Goal: Entertainment & Leisure: Consume media (video, audio)

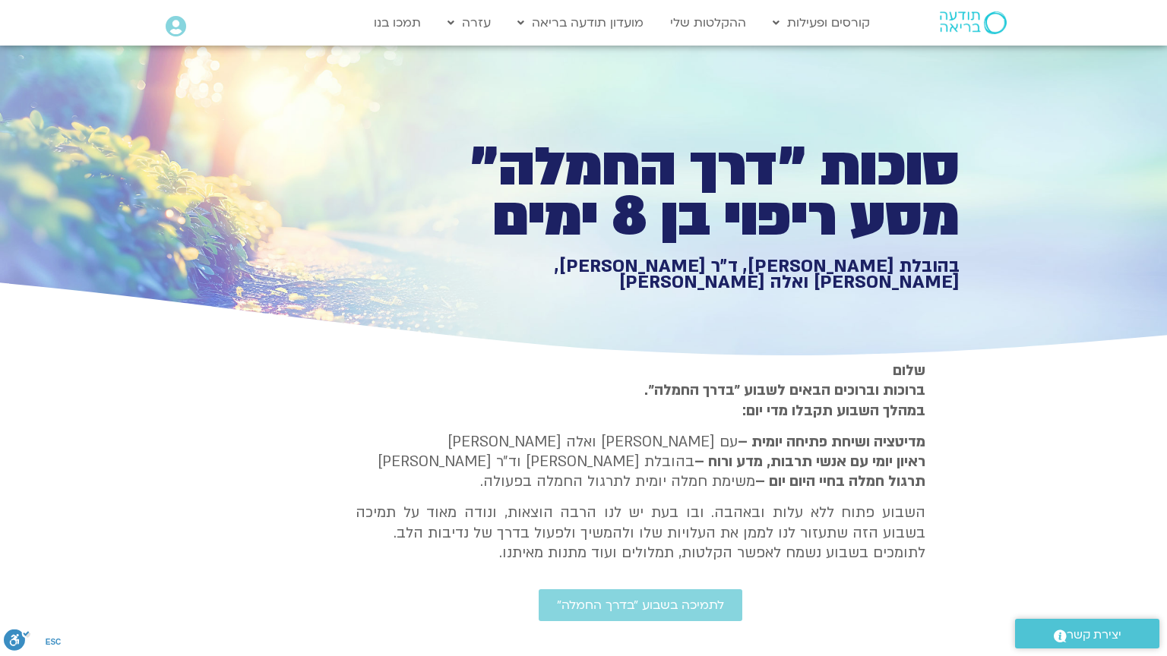
type input "2465.266667"
type input "3712.76"
type input "851.4"
type input "3712.76"
type input "851.4"
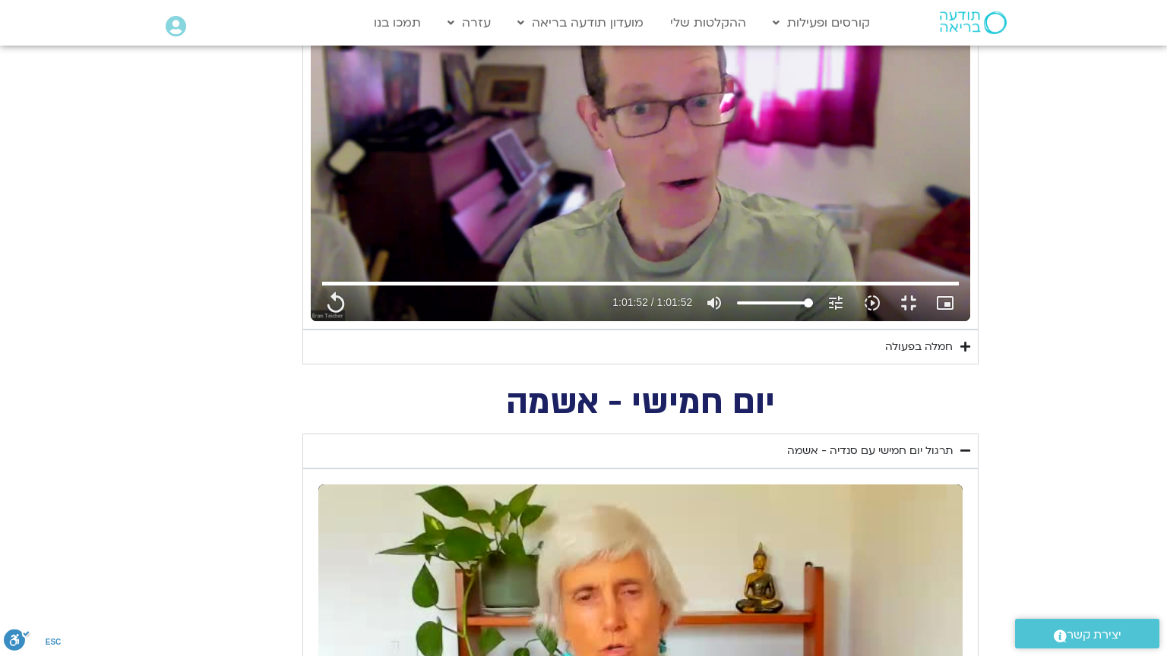
type input "2465.266667"
type input "3712.76"
type input "851.4"
type input "3712.76"
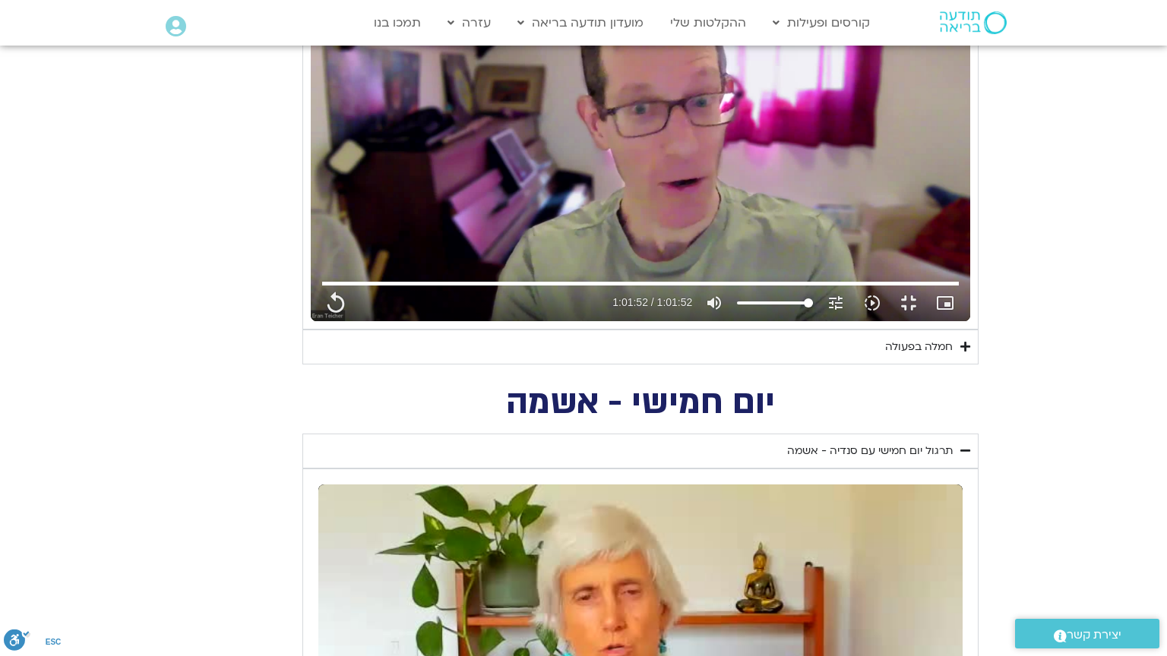
type input "2465.266667"
type input "3712.76"
type input "851.4"
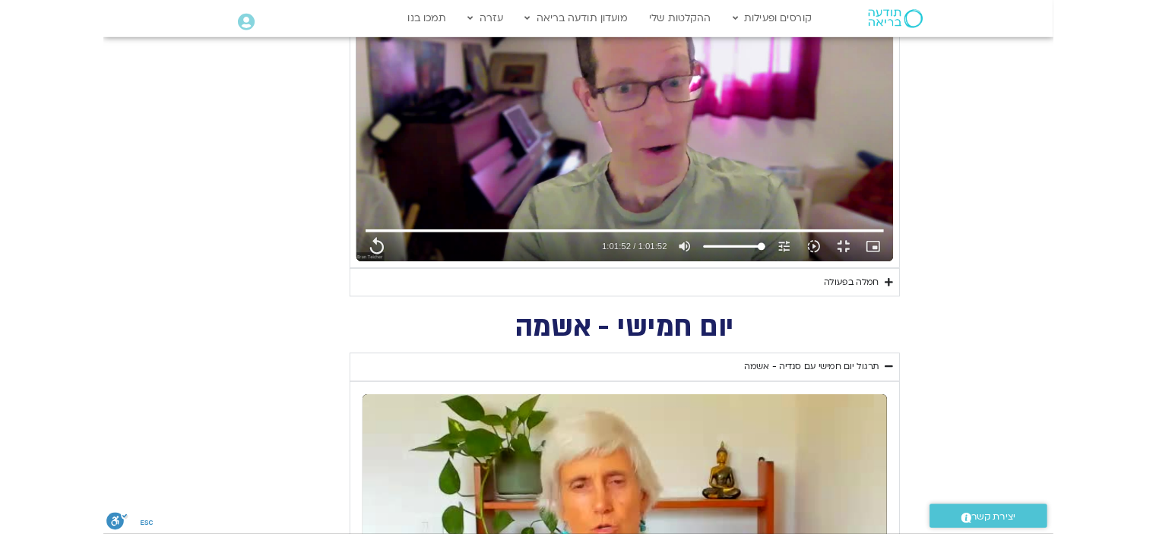
scroll to position [0, 0]
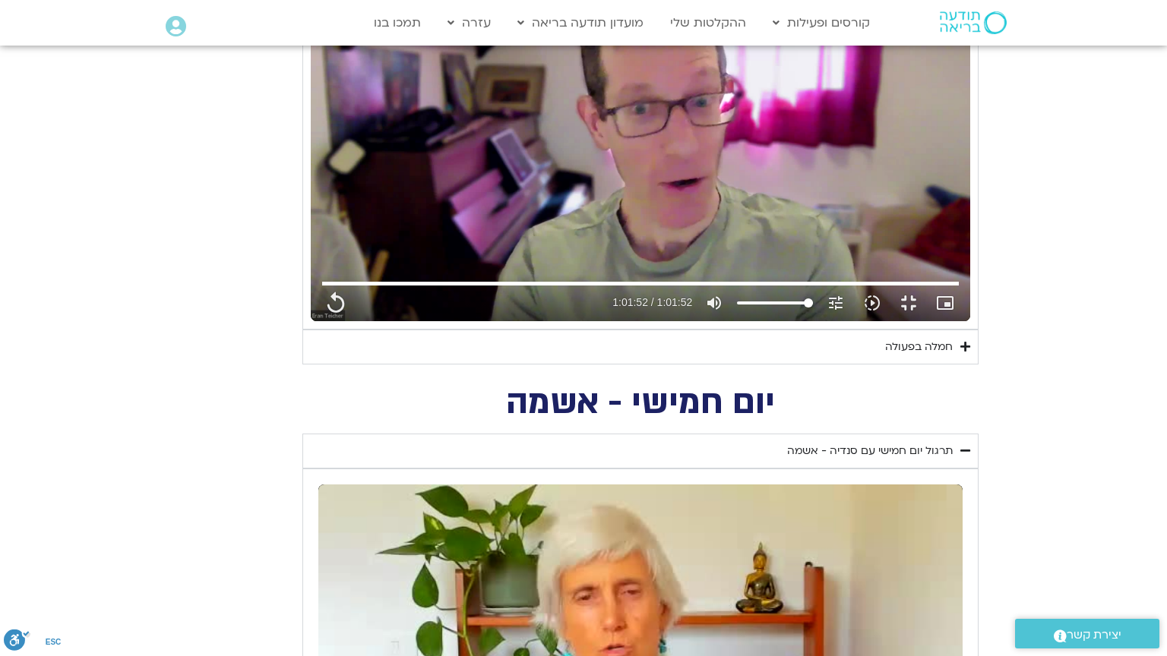
type input "3712.76"
type input "2465.266667"
type input "3712.76"
type input "851.4"
type input "2465.266667"
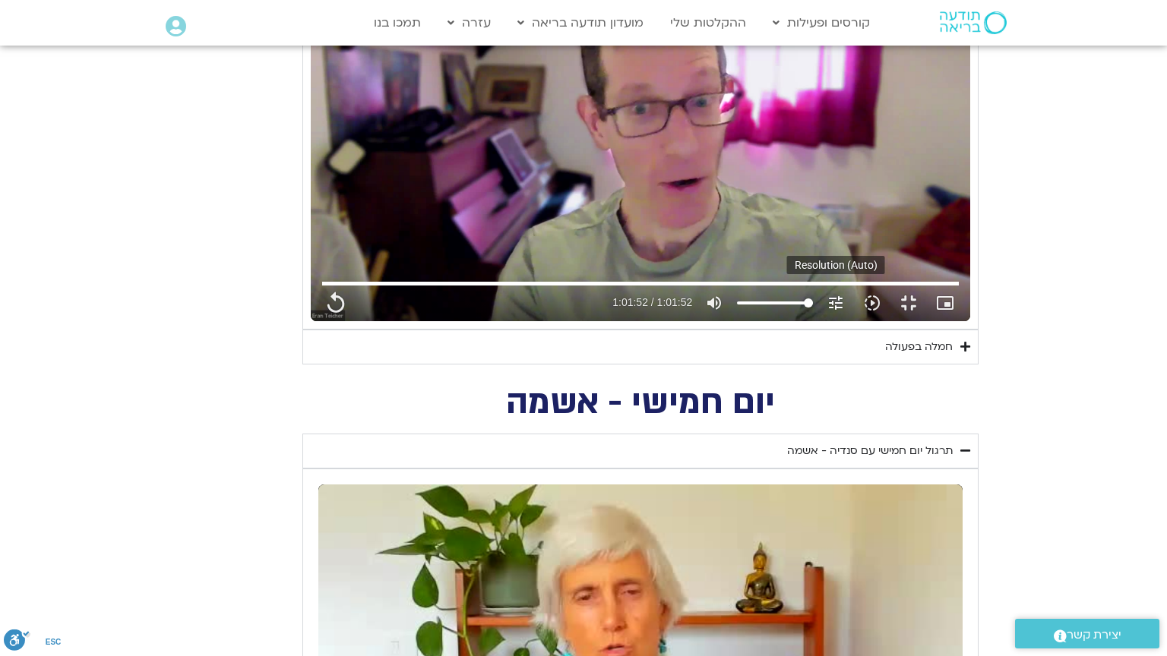
type input "3712.76"
type input "851.4"
type input "2465.266667"
type input "3712.76"
type input "851.4"
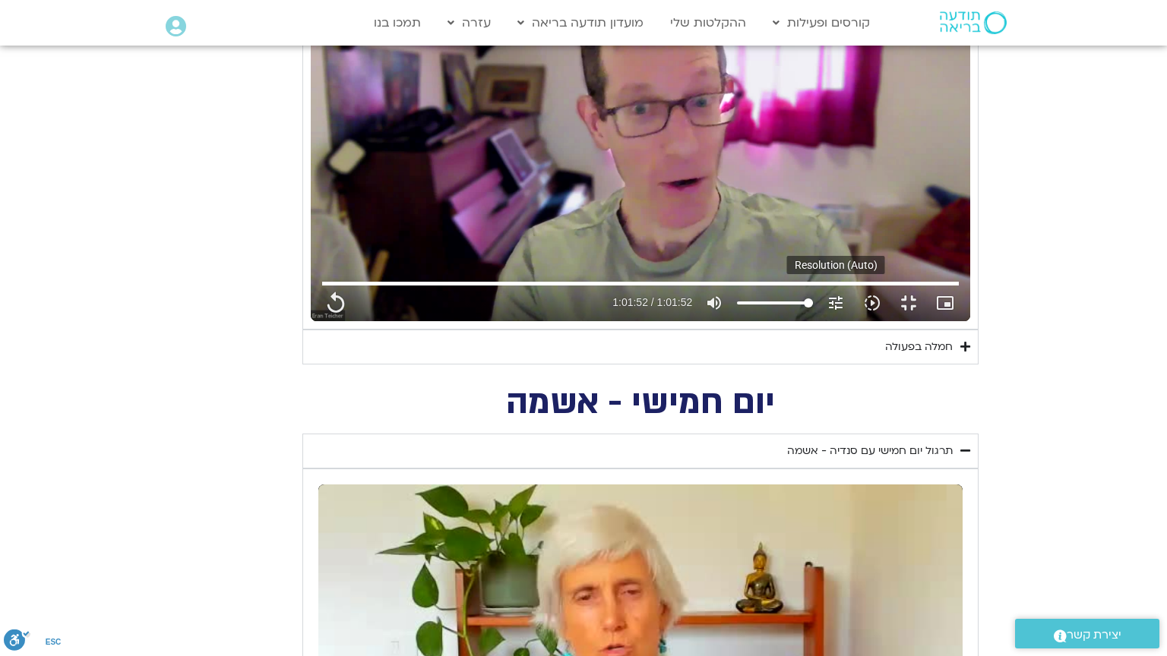
type input "2465.266667"
type input "3712.76"
type input "851.4"
type input "3712.76"
type input "2465.266667"
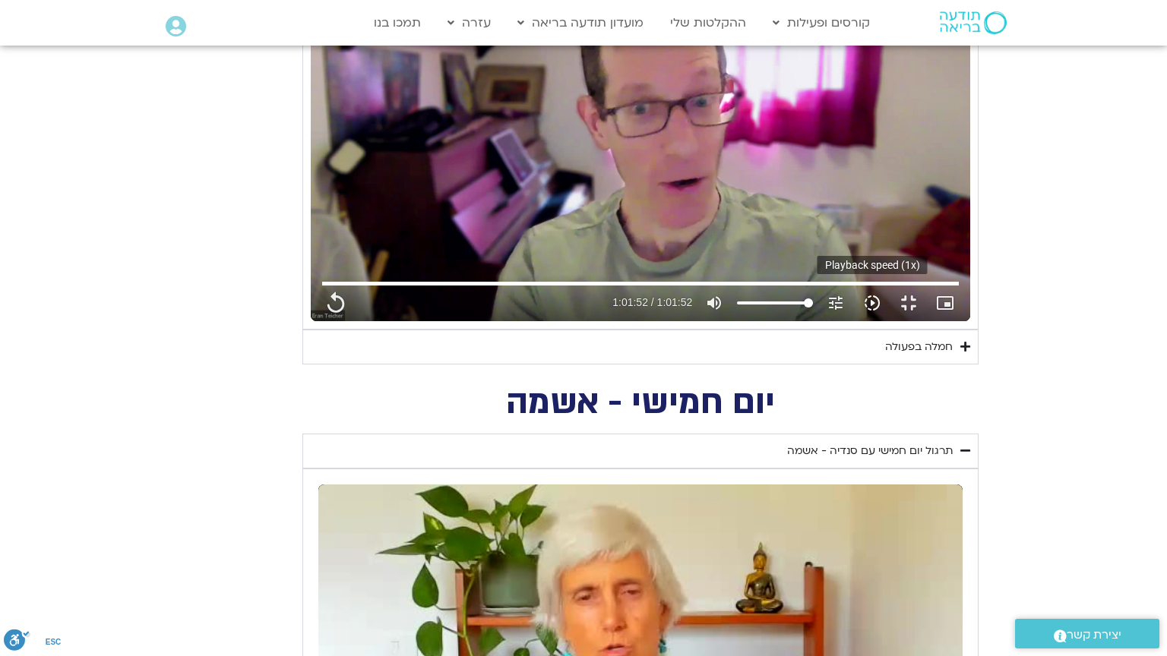
type input "3712.76"
type input "851.4"
type input "2465.266667"
type input "3712.76"
type input "851.4"
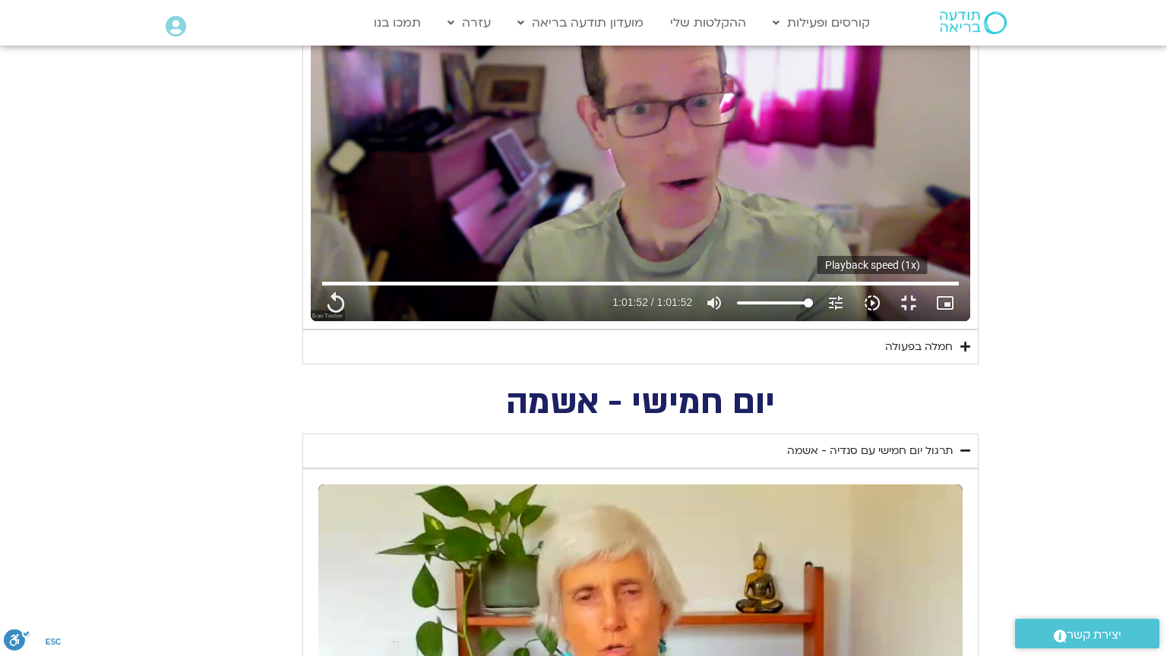
type input "2465.266667"
type input "3712.76"
type input "851.4"
type input "2465.266667"
type input "3712.76"
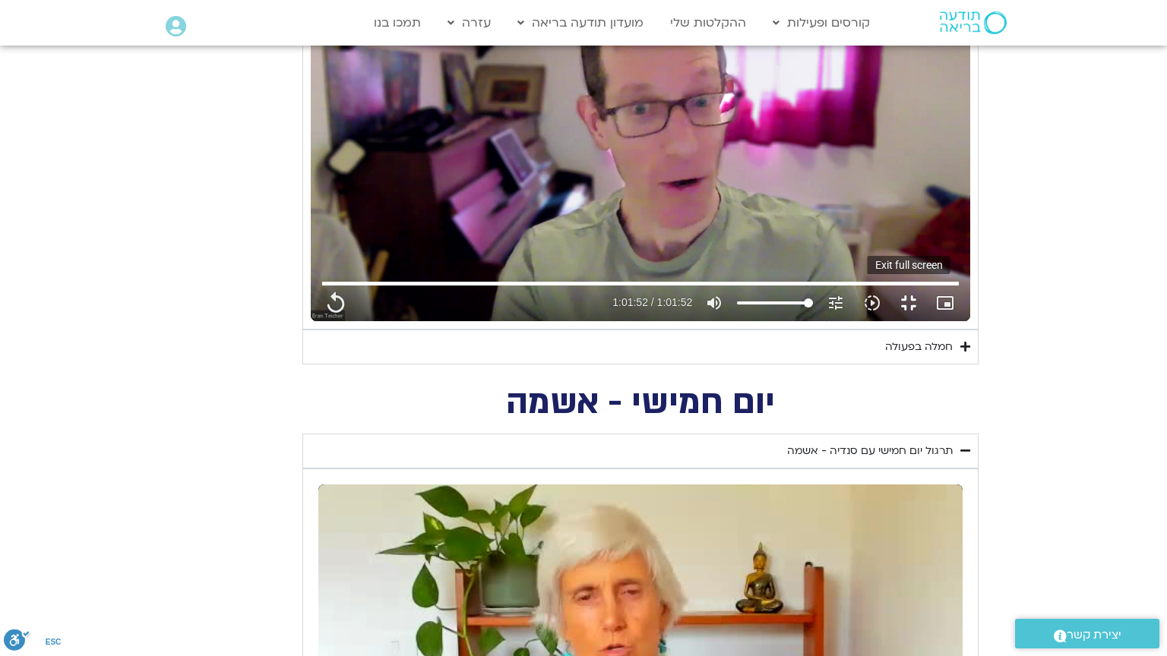
type input "851.4"
type input "3712.76"
type input "2465.266667"
type input "3712.76"
type input "851.4"
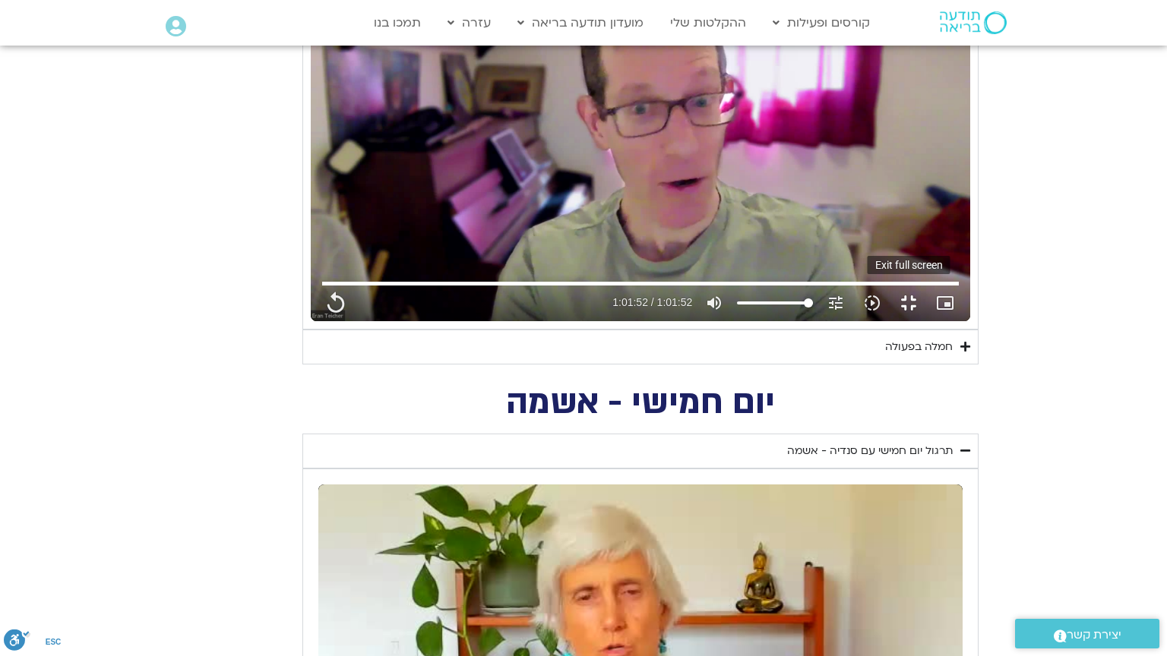
type input "2465.266667"
type input "3712.76"
type input "851.4"
type input "2465.266667"
type input "3712.76"
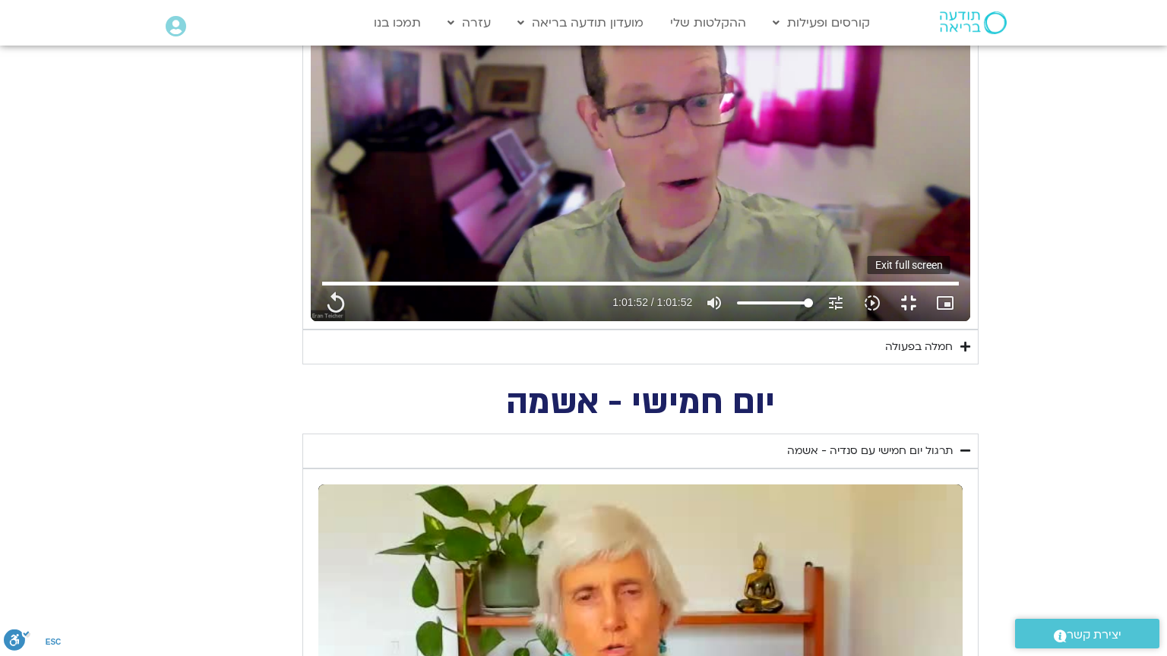
type input "851.4"
type input "2465.266667"
type input "3712.76"
type input "851.4"
type input "2465.266667"
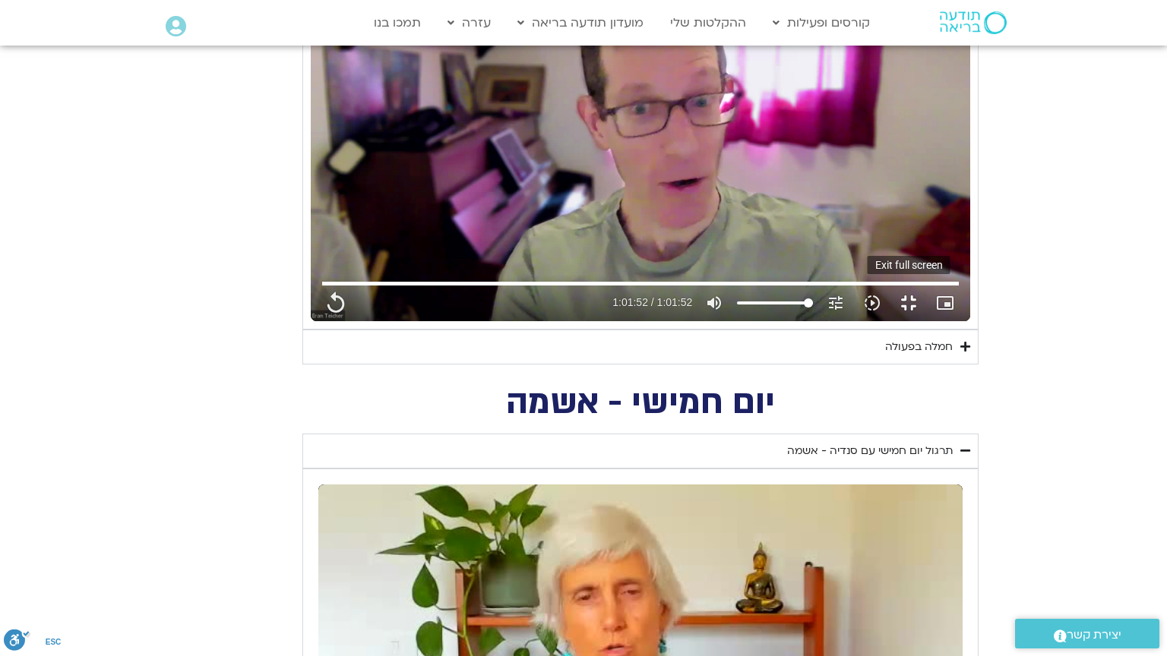
type input "3712.76"
type input "2465.266667"
type input "3712.76"
type input "851.4"
click at [927, 321] on button "fullscreen_exit" at bounding box center [908, 303] width 36 height 36
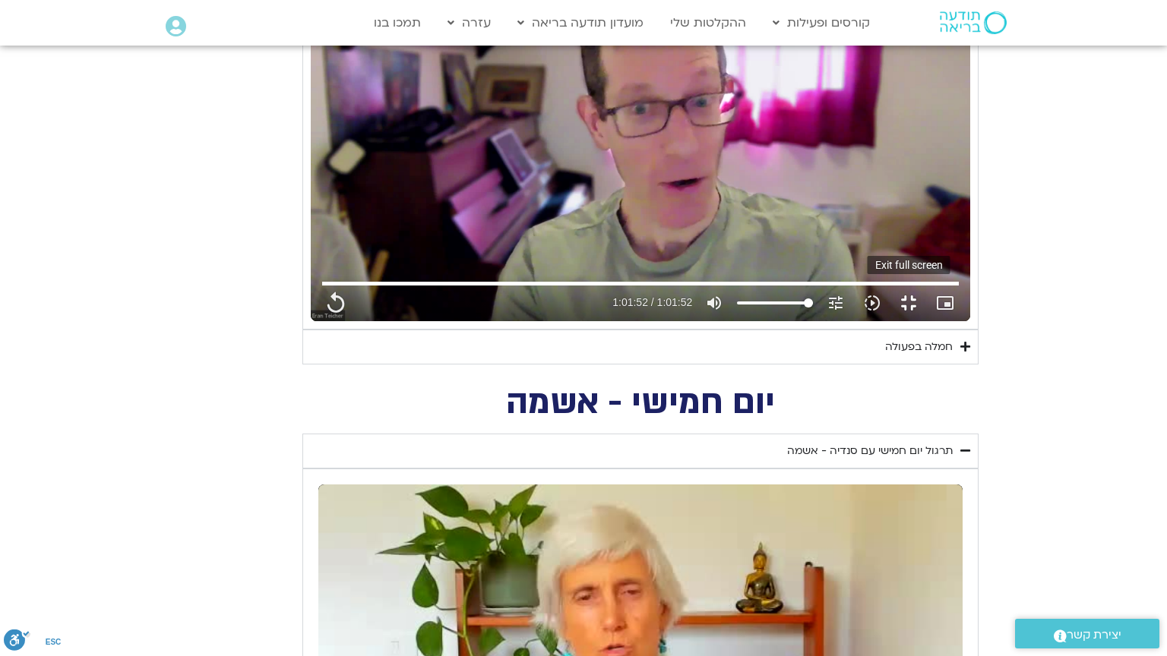
type input "2465.266667"
type input "3712.76"
type input "851.4"
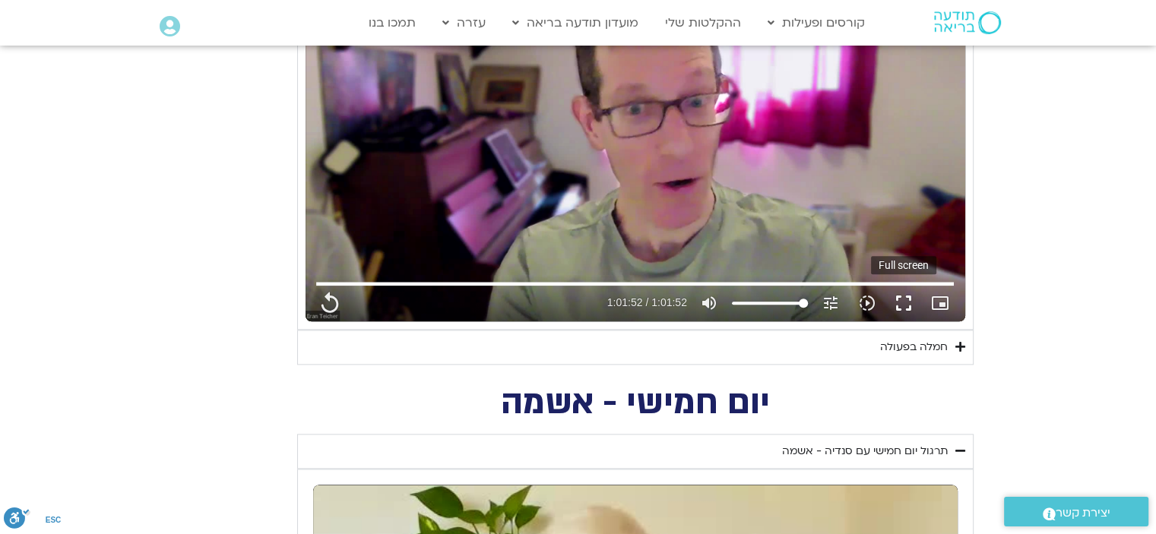
type input "2465.266667"
type input "3712.76"
type input "851.4"
type input "2465.266667"
type input "3712.76"
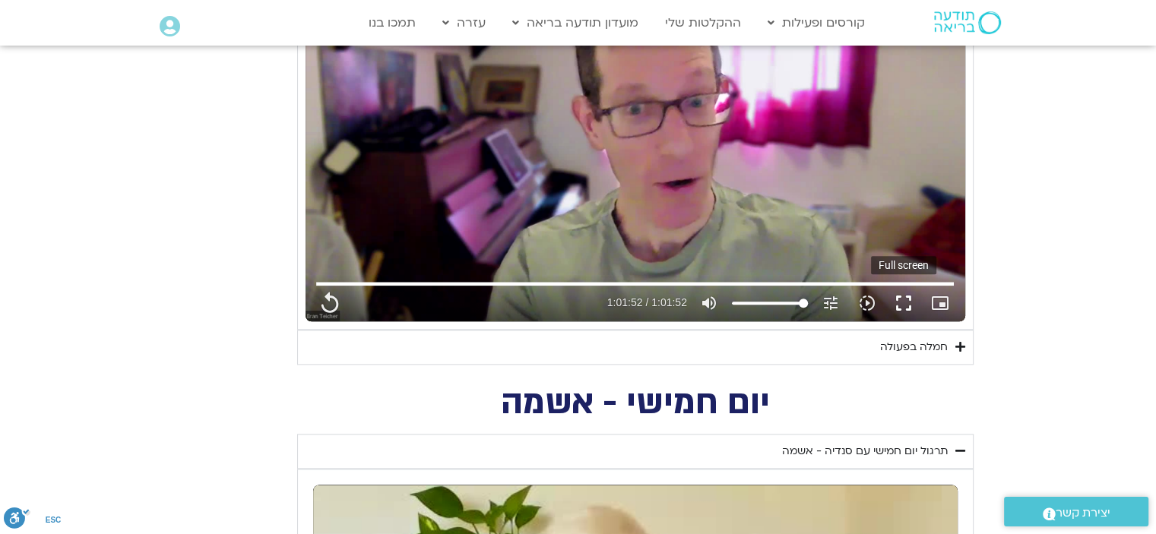
type input "851.4"
type input "2465.266667"
type input "3712.76"
type input "851.4"
type input "2465.266667"
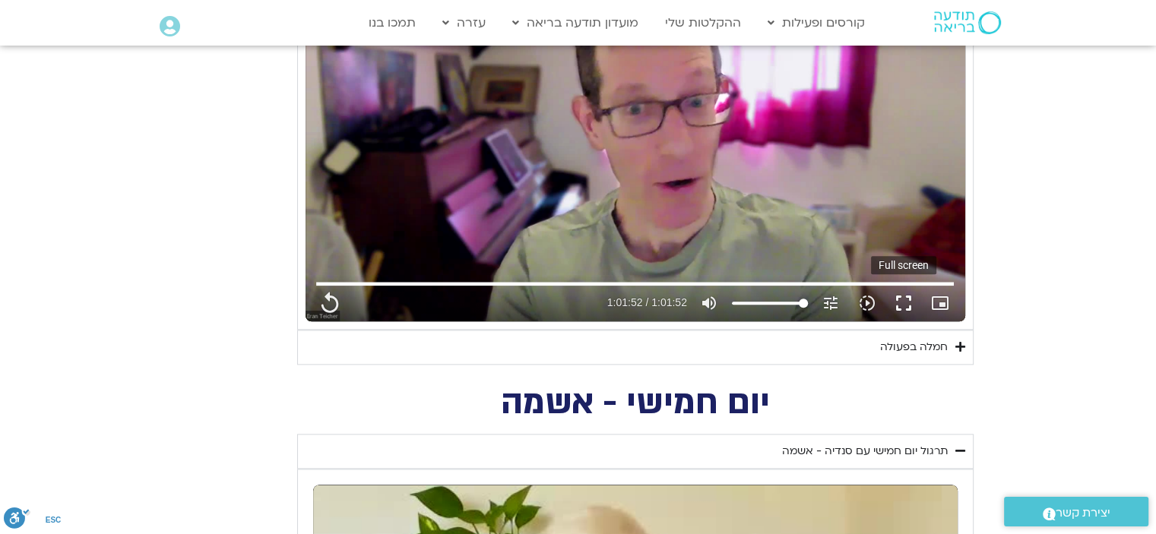
type input "3712.76"
type input "851.4"
type input "2465.266667"
type input "3712.76"
type input "851.4"
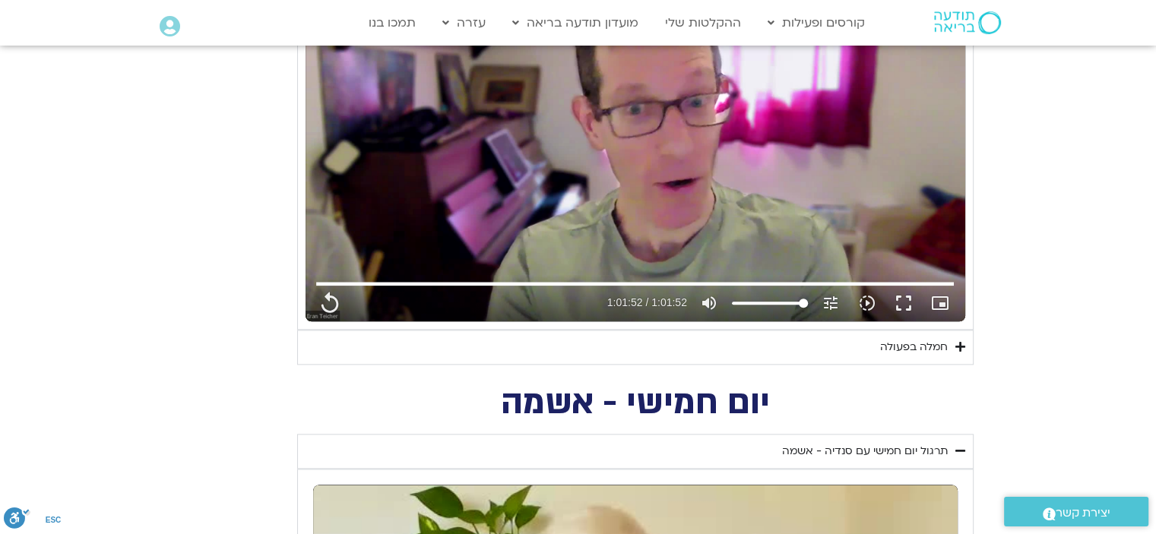
type input "2465.266667"
type input "3712.76"
type input "851.4"
type input "2465.266667"
type input "3712.76"
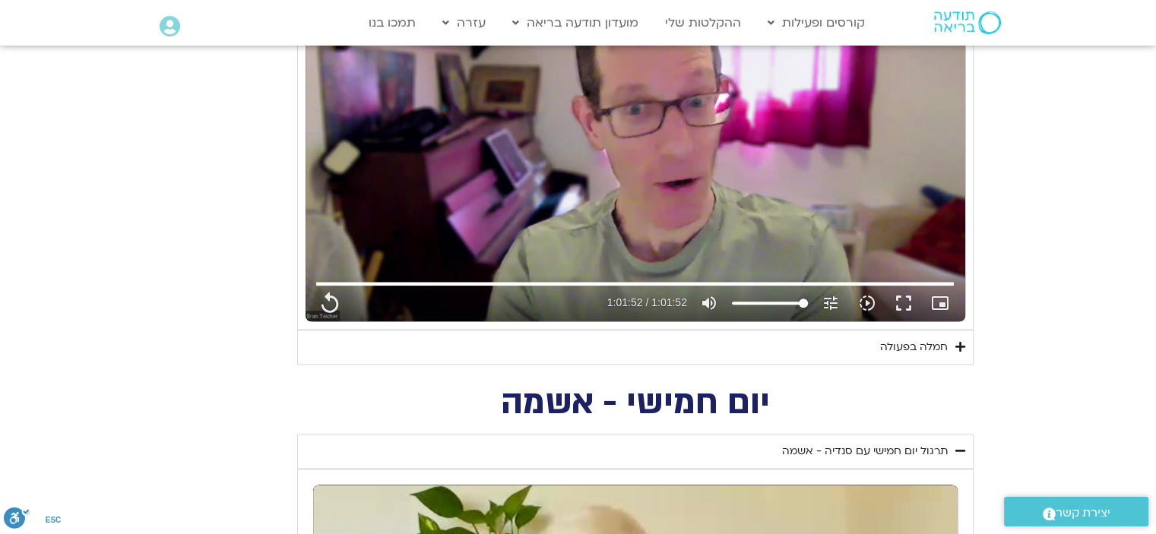
type input "851.4"
type input "2465.266667"
type input "3712.76"
type input "851.4"
type input "2465.266667"
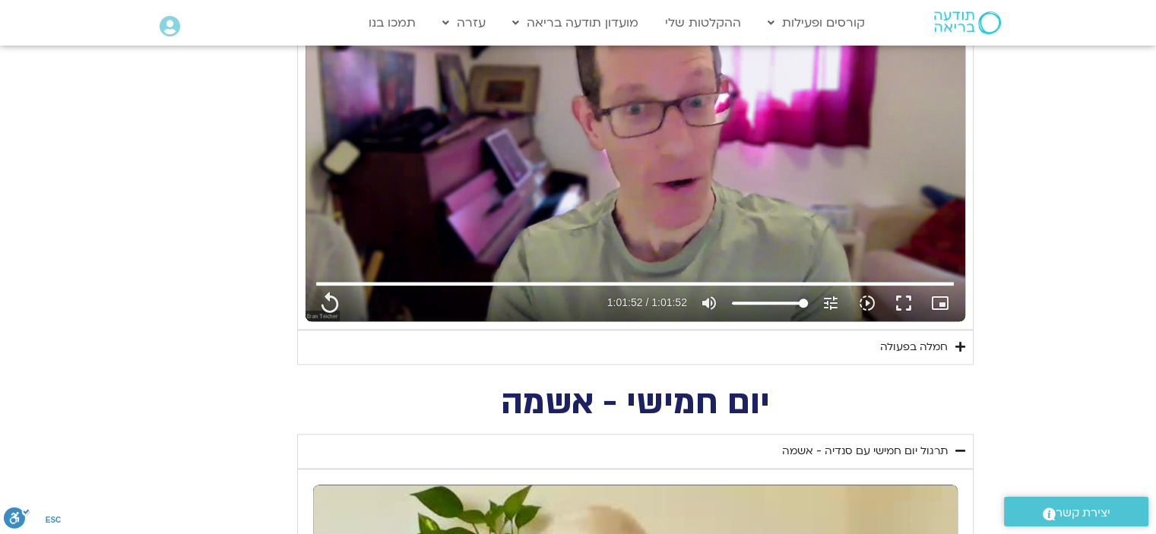
type input "3712.76"
type input "851.4"
type input "2465.266667"
type input "3712.76"
type input "851.4"
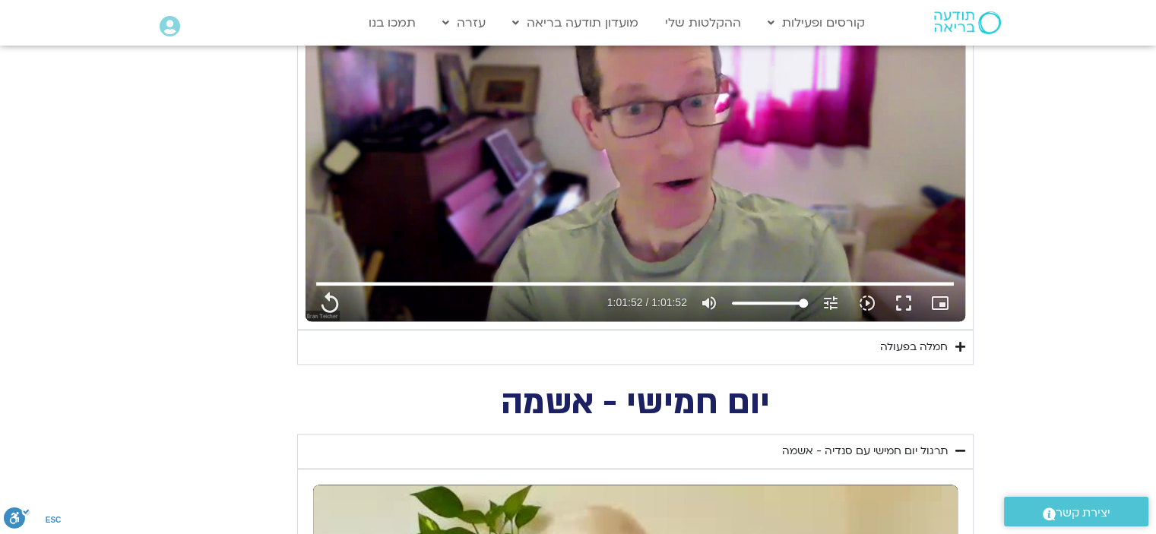
type input "2465.266667"
type input "3712.76"
type input "851.4"
type input "2465.266667"
type input "3712.76"
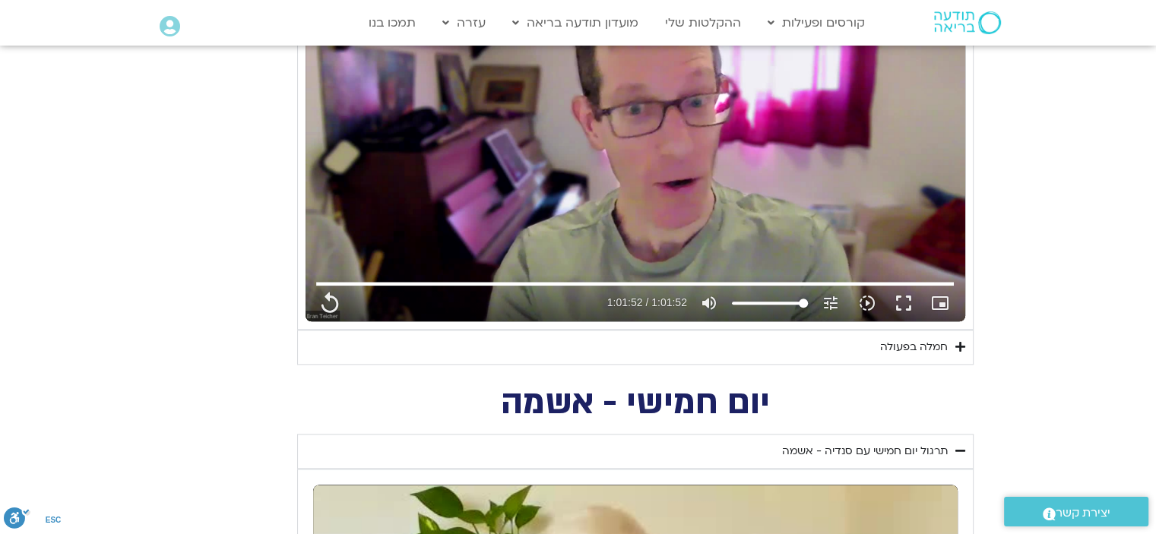
type input "851.4"
type input "2465.266667"
type input "3712.76"
type input "851.4"
type input "2465.266667"
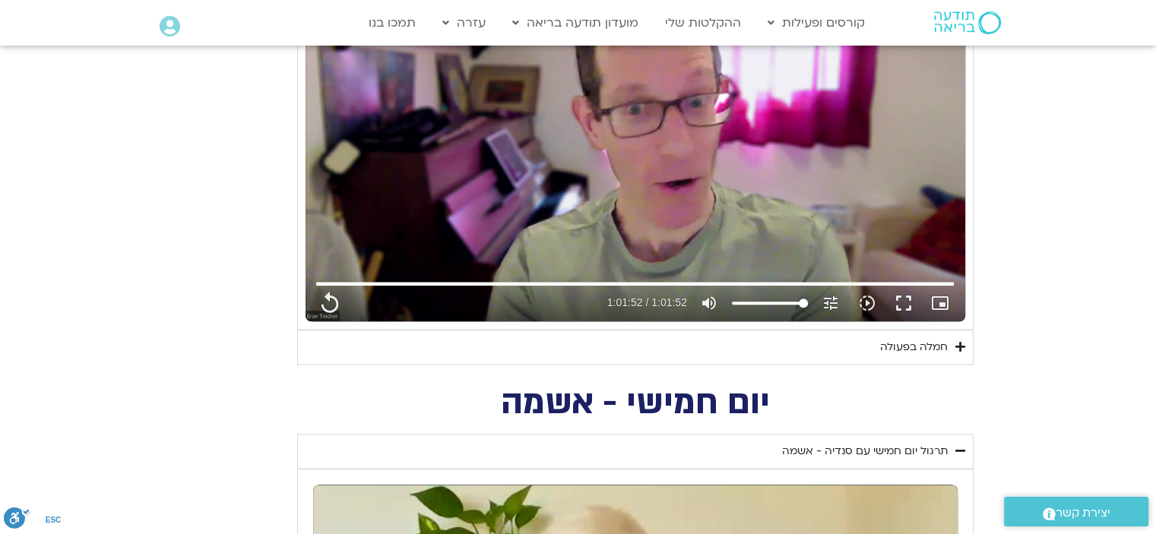
type input "3712.76"
type input "851.4"
type input "2465.266667"
type input "3712.76"
type input "851.4"
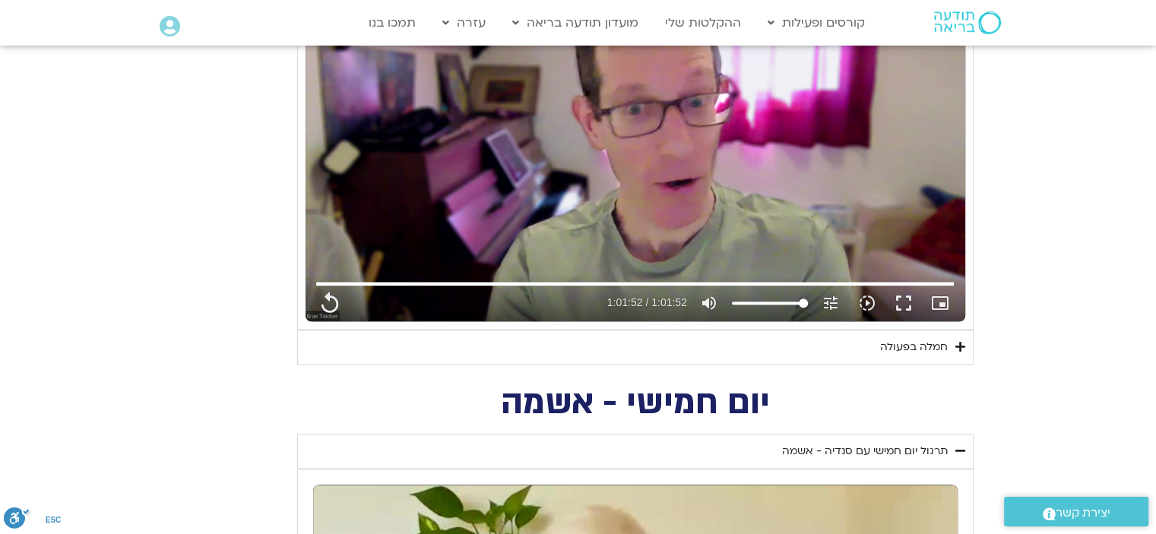
type input "2465.266667"
type input "3712.76"
type input "851.4"
type input "2465.266667"
type input "3712.76"
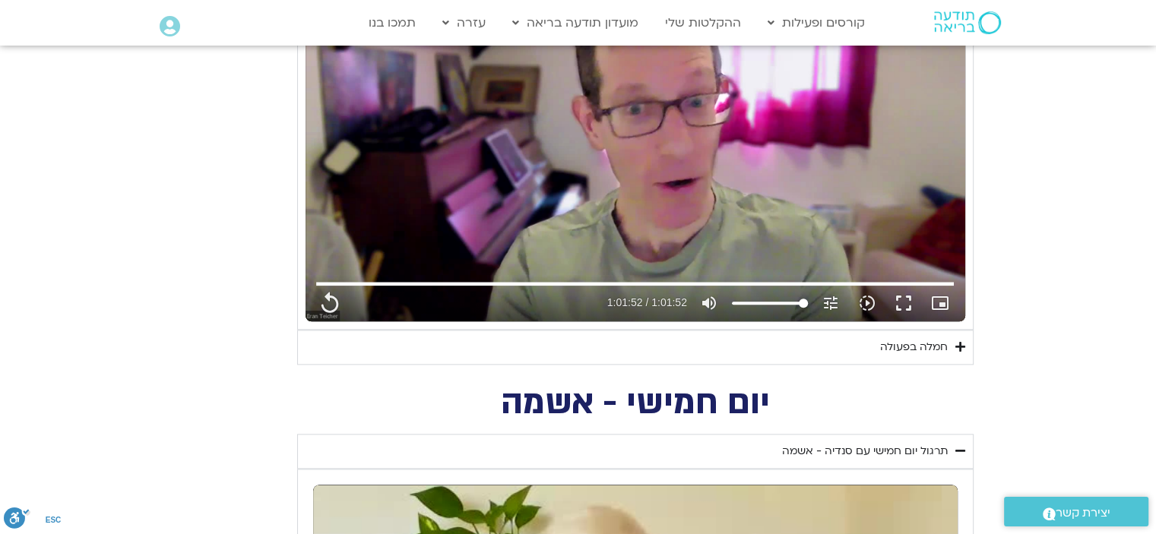
type input "851.4"
type input "2465.266667"
type input "3712.76"
type input "851.4"
type input "2465.266667"
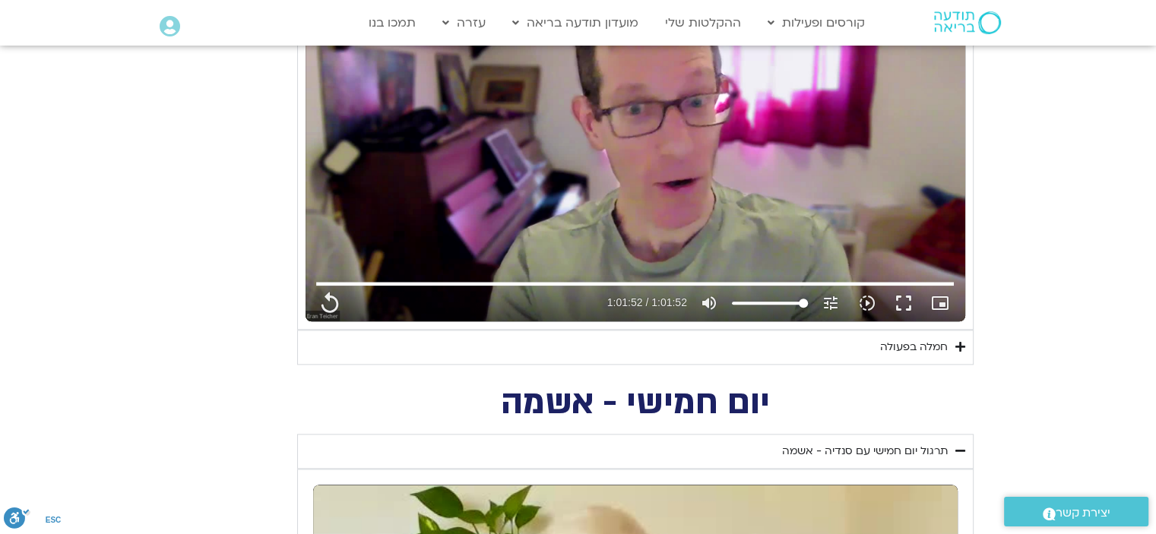
type input "3712.76"
type input "851.4"
type input "2465.266667"
type input "3712.76"
type input "851.4"
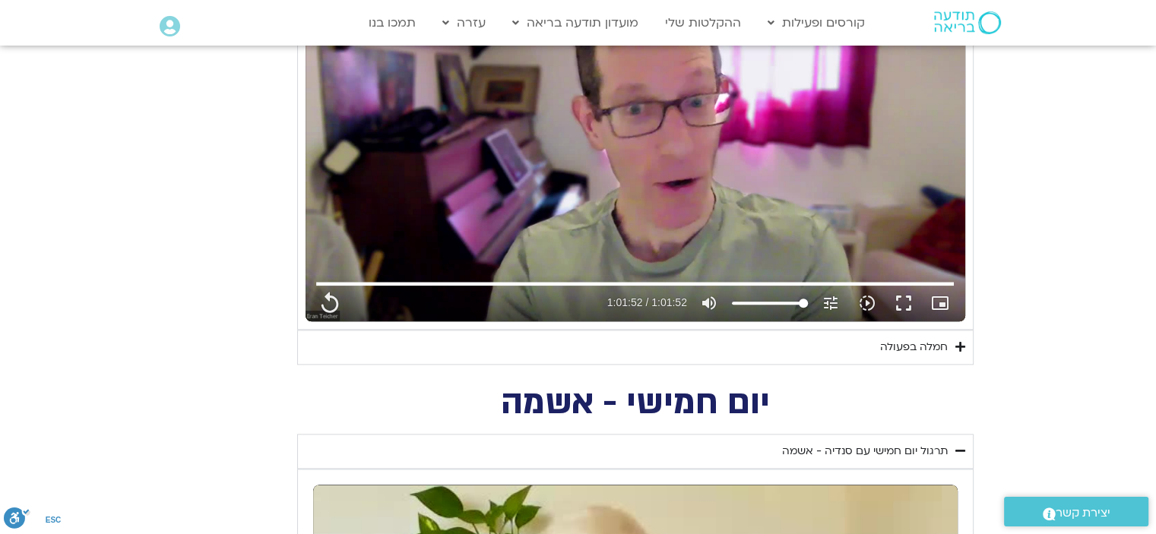
type input "2465.266667"
type input "3712.76"
type input "851.4"
type input "2465.266667"
type input "3712.76"
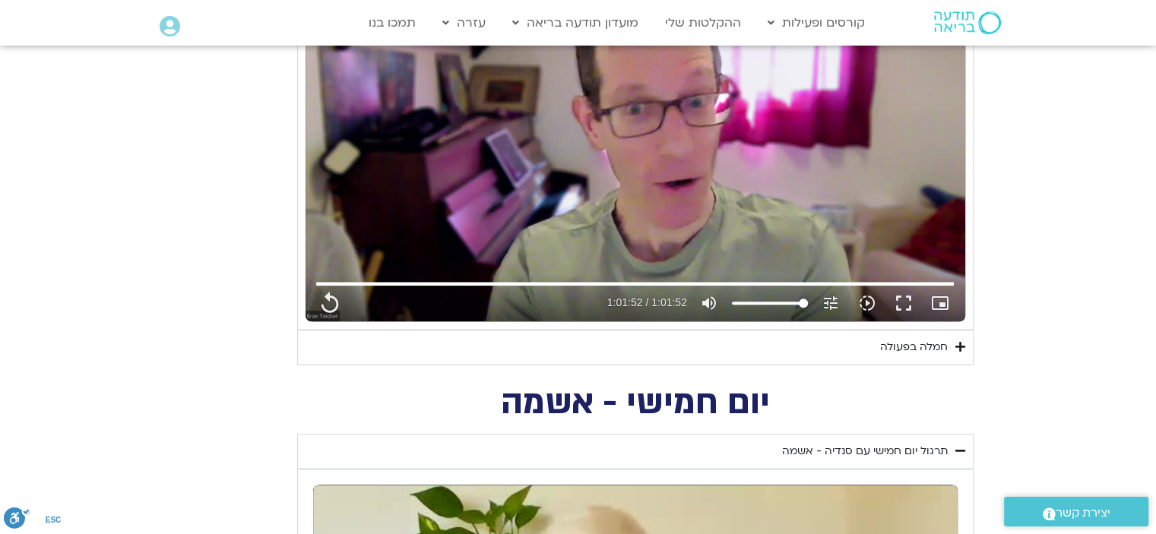
type input "851.4"
type input "2465.266667"
type input "3712.76"
type input "851.4"
type input "2465.266667"
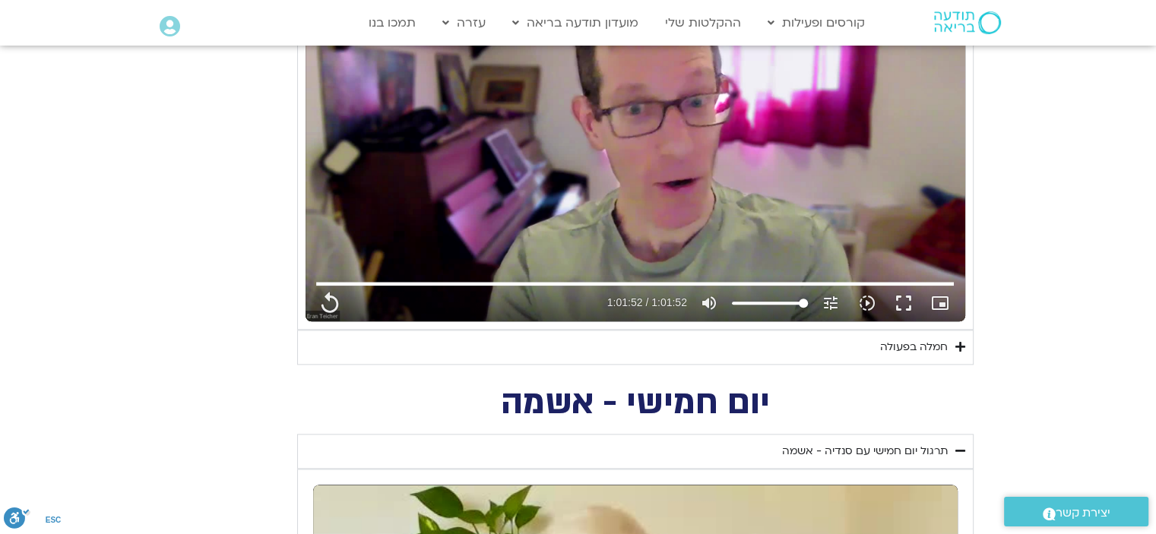
type input "3712.76"
type input "851.4"
type input "2465.266667"
type input "3712.76"
type input "851.4"
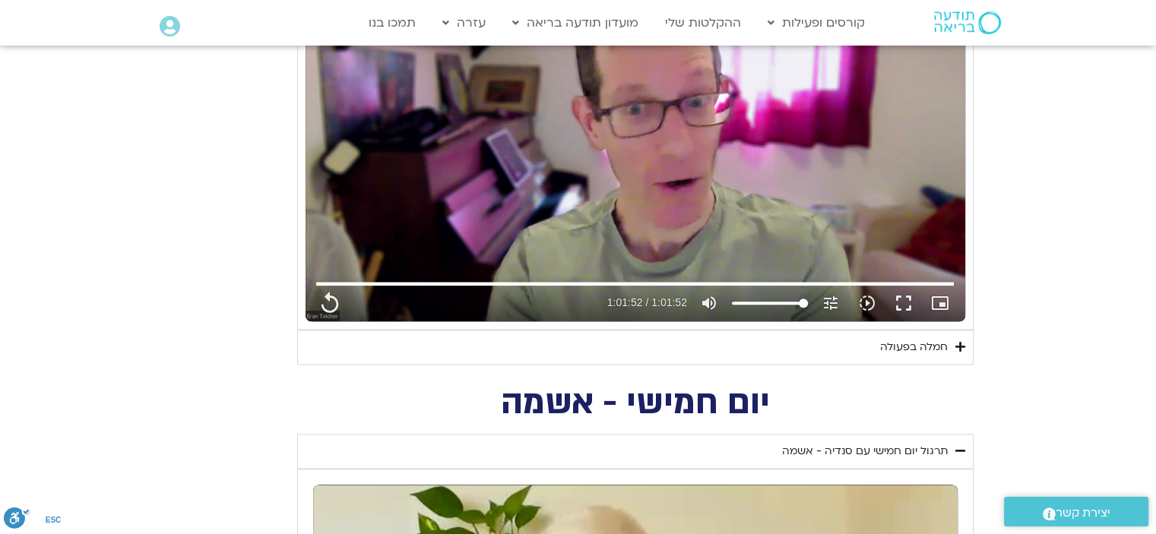
type input "2465.266667"
type input "3712.76"
type input "851.4"
type input "2465.266667"
type input "3712.76"
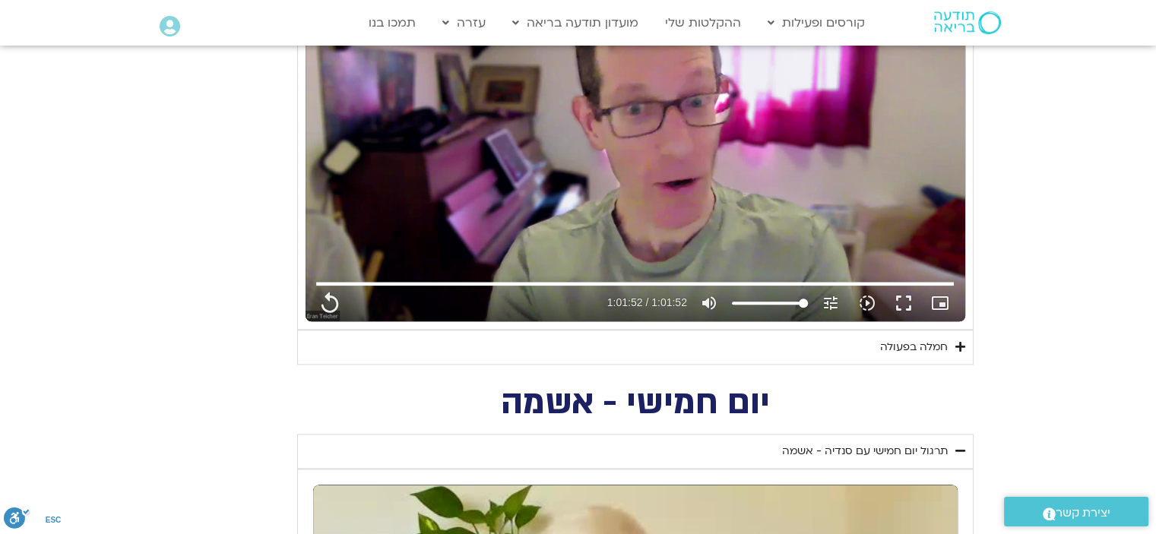
type input "851.4"
type input "2465.266667"
type input "3712.76"
type input "851.4"
type input "2465.266667"
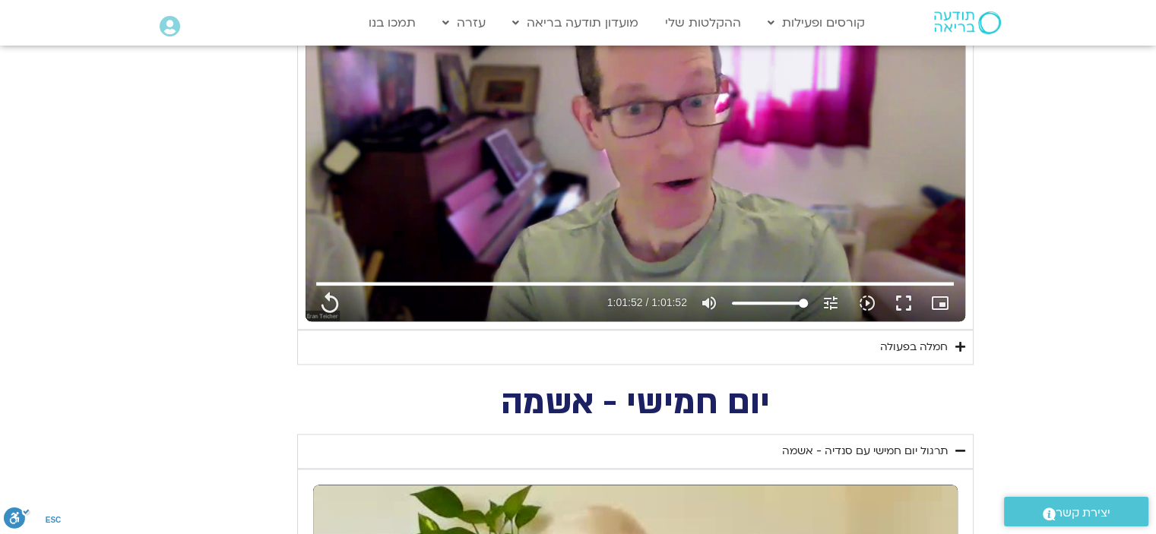
type input "3712.76"
type input "851.4"
type input "2465.266667"
type input "3712.76"
type input "851.4"
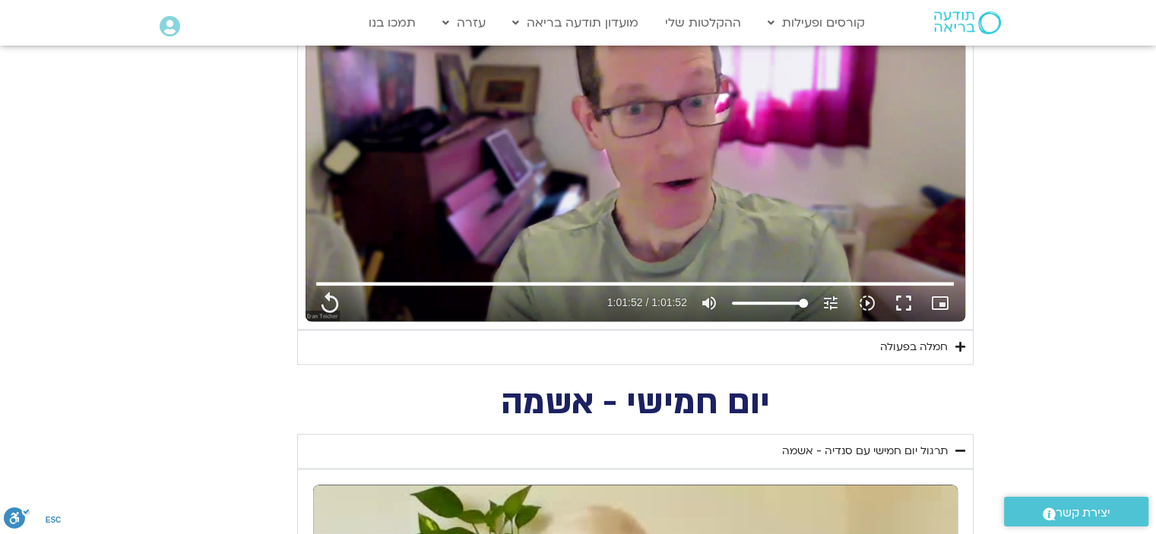
type input "2465.266667"
type input "3712.76"
type input "851.4"
type input "2465.266667"
type input "3712.76"
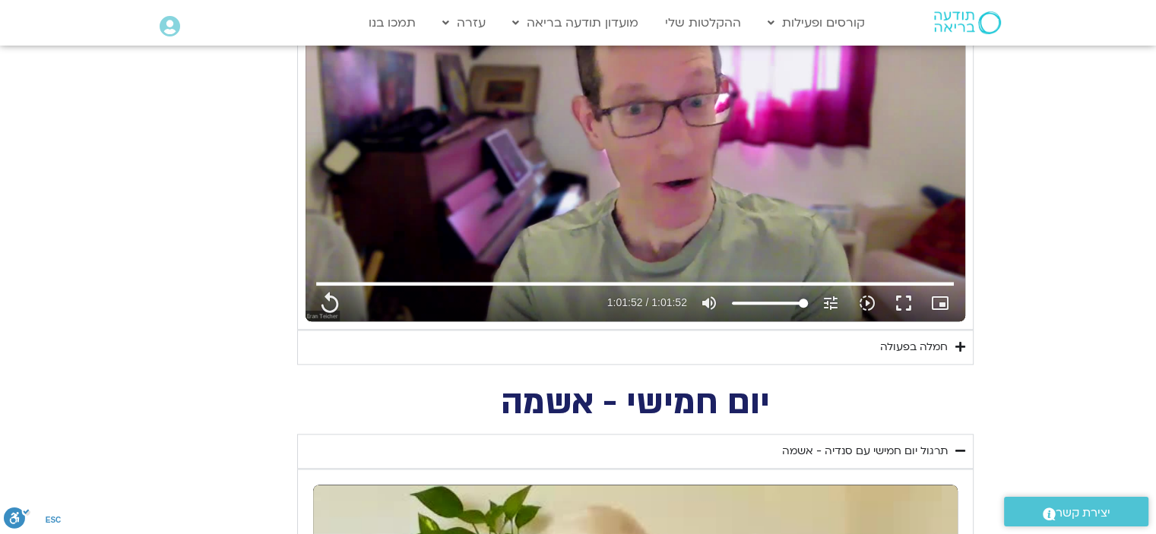
type input "851.4"
type input "2465.266667"
type input "3712.76"
type input "851.4"
type input "2465.266667"
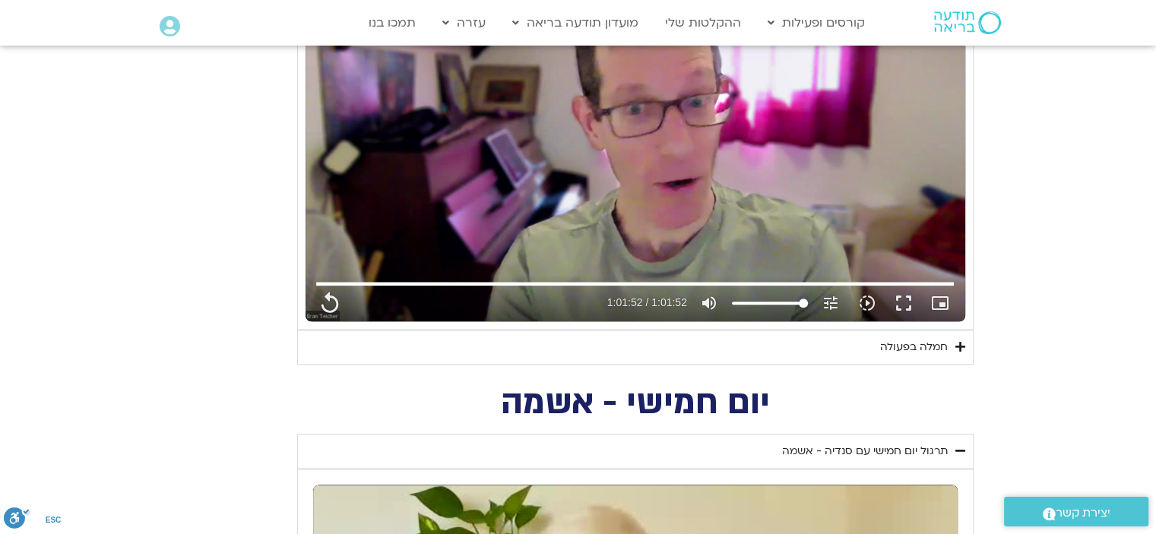
type input "3712.76"
type input "851.4"
type input "2465.266667"
type input "3712.76"
type input "851.4"
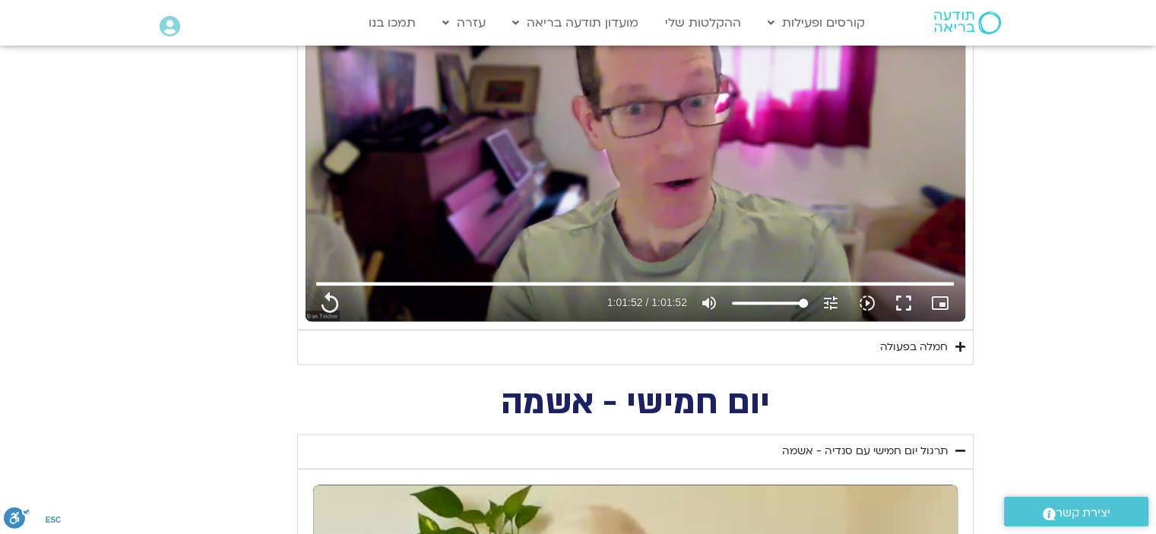
type input "2465.266667"
type input "3712.76"
type input "851.4"
type input "2465.266667"
type input "3712.76"
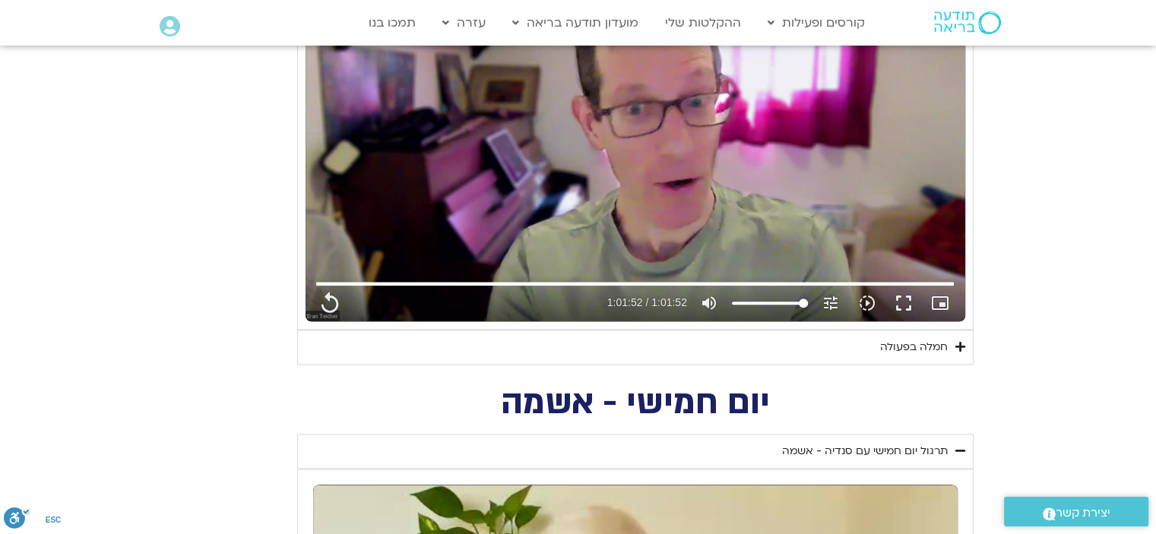
type input "851.4"
type input "2465.266667"
type input "3712.76"
type input "2465.266667"
type input "851.4"
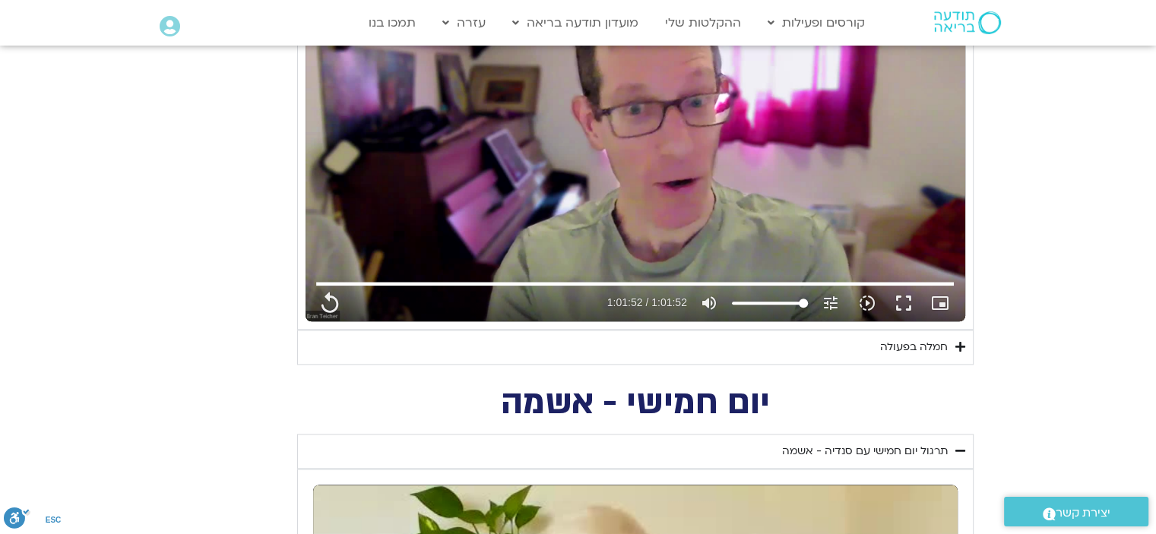
type input "3712.76"
type input "851.4"
type input "2465.266667"
type input "3712.76"
type input "851.4"
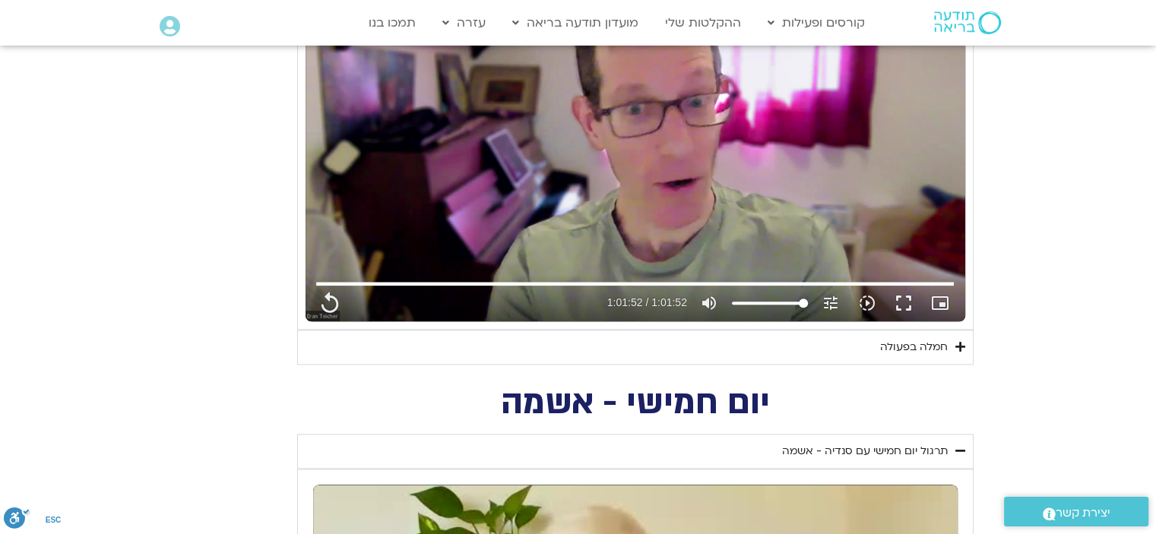
type input "2465.266667"
type input "3712.76"
type input "851.4"
type input "2465.266667"
type input "3712.76"
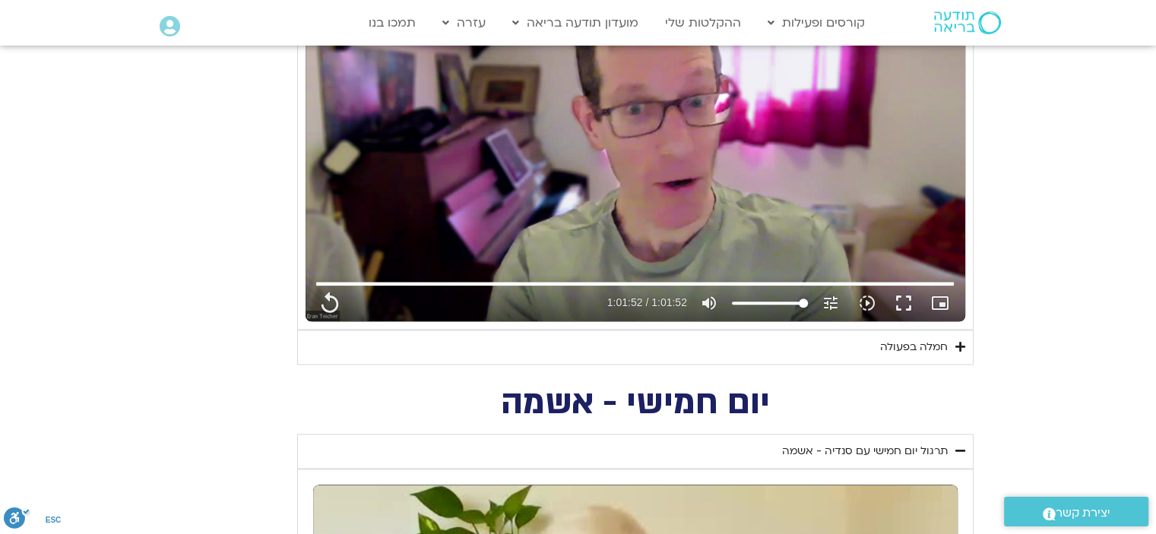
type input "851.4"
type input "2465.266667"
type input "3712.76"
type input "851.4"
type input "2465.266667"
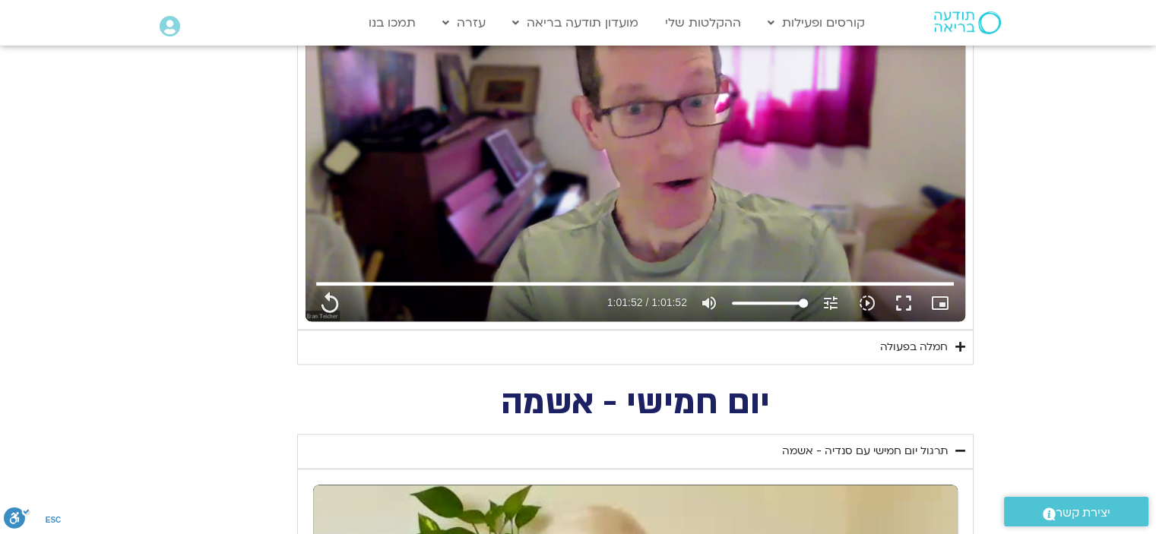
type input "3712.76"
type input "851.4"
type input "2465.266667"
type input "3712.76"
type input "851.4"
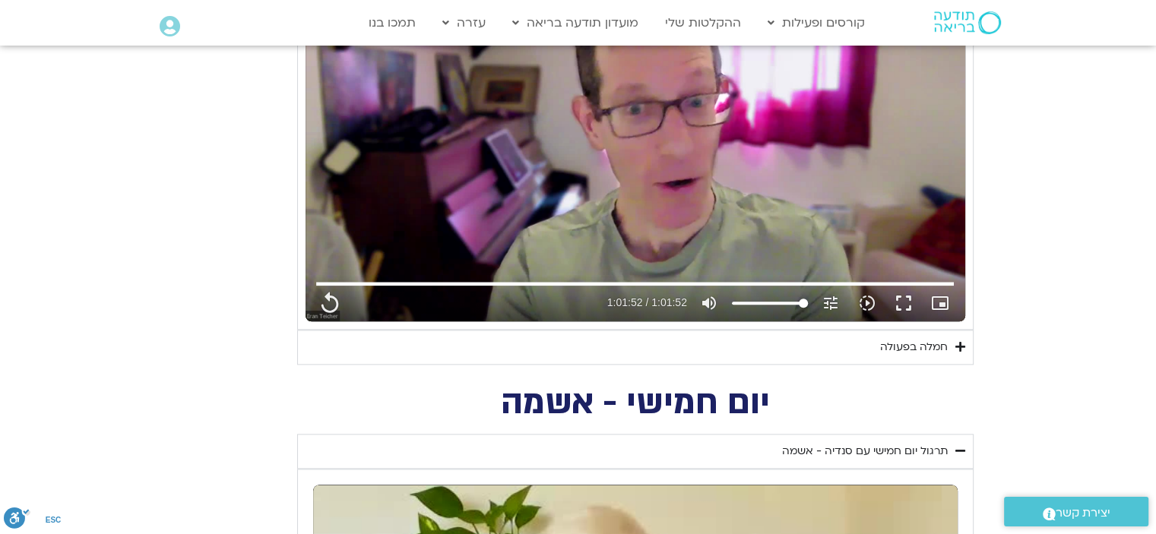
type input "2465.266667"
type input "3712.76"
type input "851.4"
type input "2465.266667"
type input "3712.76"
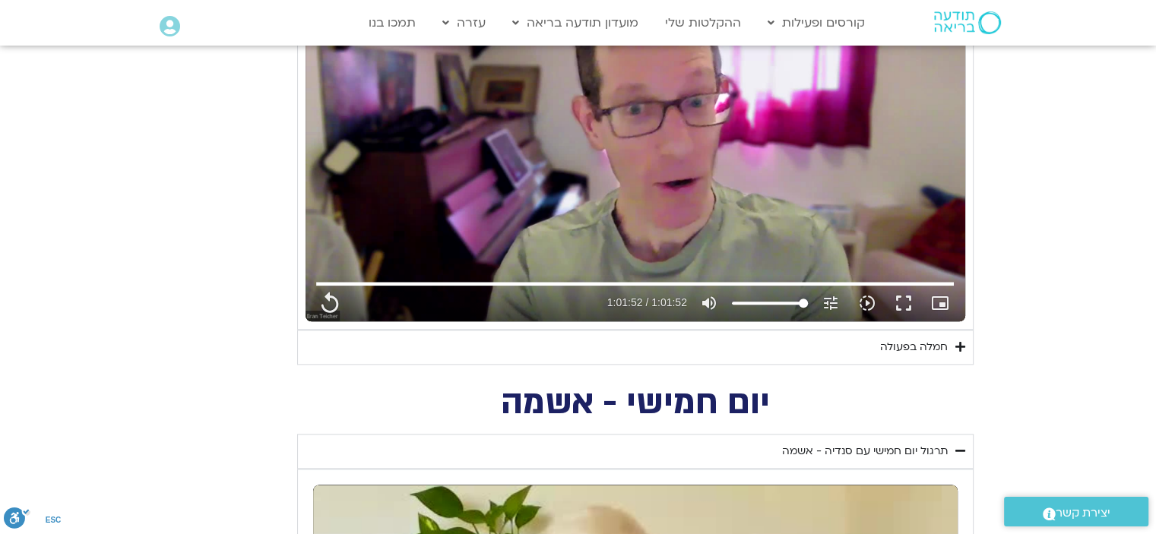
type input "851.4"
